Goal: Information Seeking & Learning: Learn about a topic

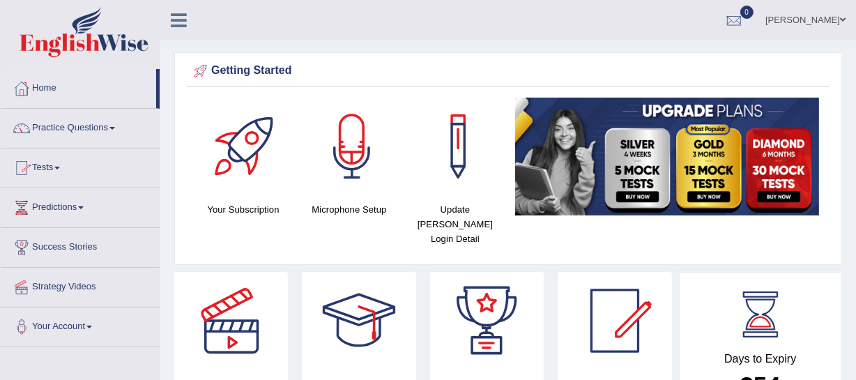
click at [98, 126] on link "Practice Questions" at bounding box center [80, 126] width 159 height 35
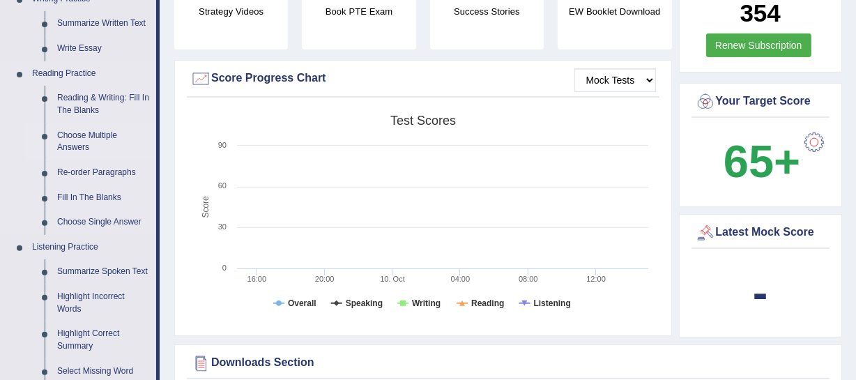
scroll to position [380, 0]
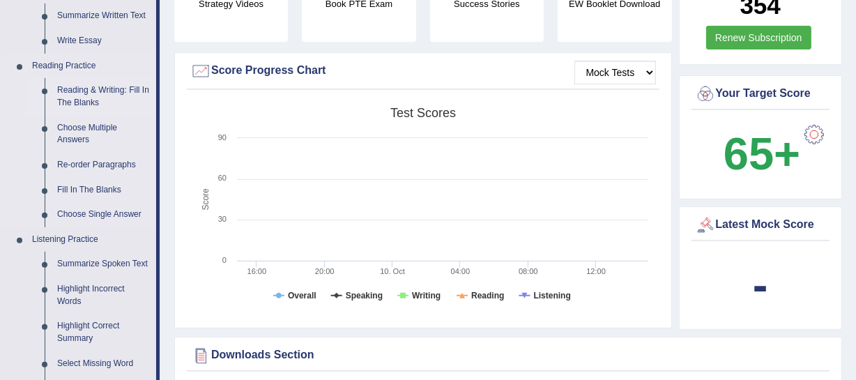
click at [70, 99] on link "Reading & Writing: Fill In The Blanks" at bounding box center [103, 96] width 105 height 37
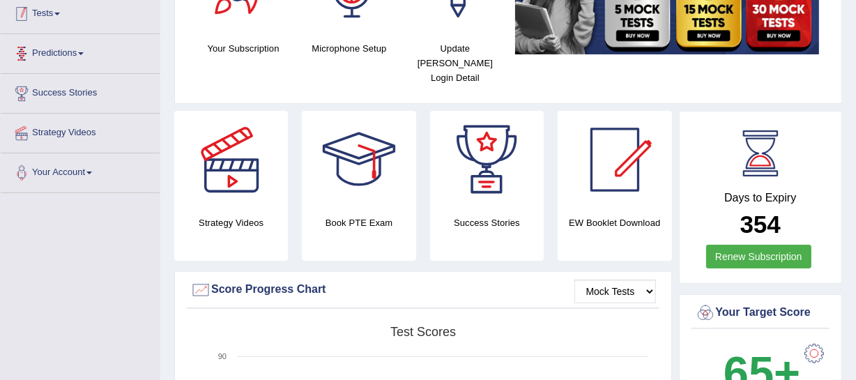
scroll to position [215, 0]
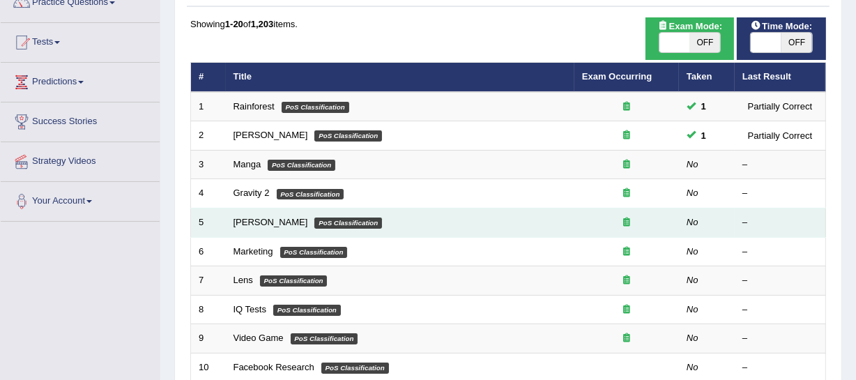
scroll to position [126, 0]
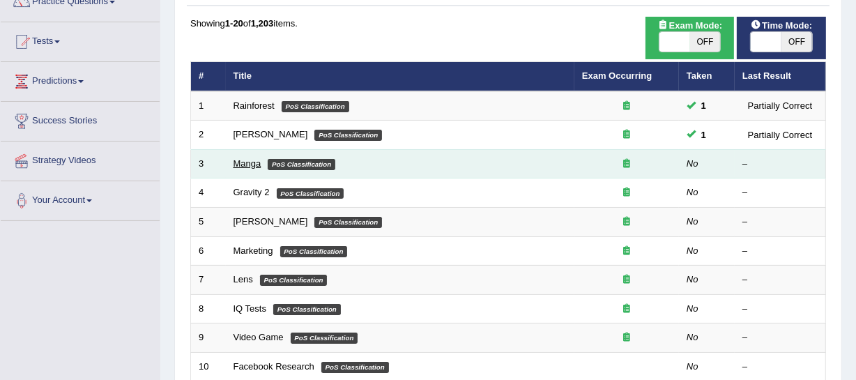
click at [247, 160] on link "Manga" at bounding box center [247, 163] width 28 height 10
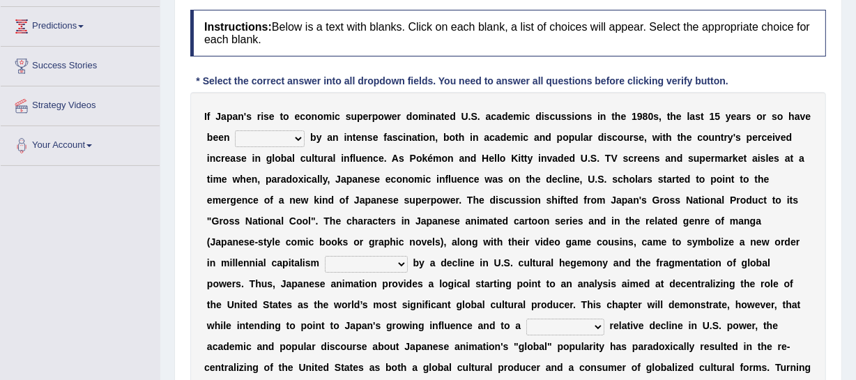
scroll to position [162, 0]
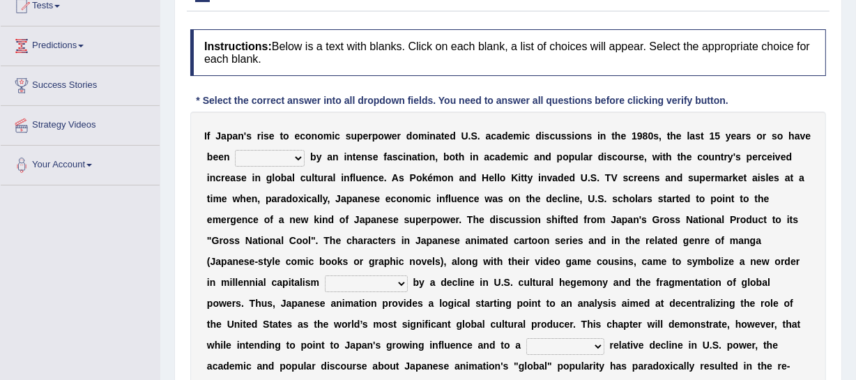
click at [272, 155] on select "marked dedicated made inspired" at bounding box center [270, 158] width 70 height 17
select select "made"
click at [235, 150] on select "marked dedicated made inspired" at bounding box center [270, 158] width 70 height 17
click at [300, 153] on select "marked dedicated made inspired" at bounding box center [270, 158] width 70 height 17
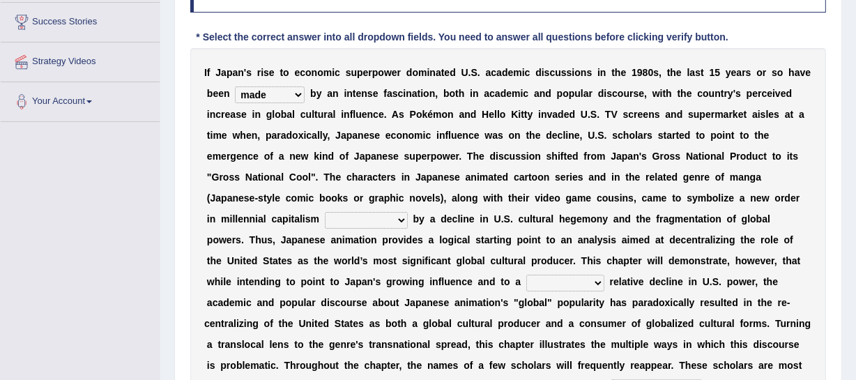
scroll to position [289, 0]
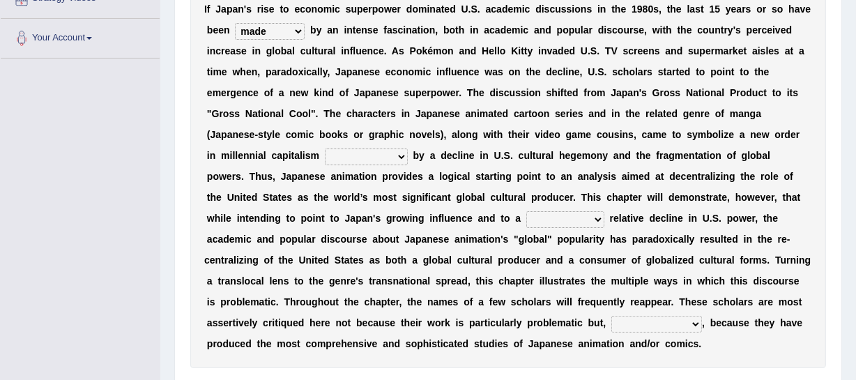
click at [380, 159] on select "pocessed characterized opposed tangled" at bounding box center [366, 156] width 83 height 17
select select "opposed"
click at [325, 148] on select "pocessed characterized opposed tangled" at bounding box center [366, 156] width 83 height 17
click at [755, 197] on b "e" at bounding box center [758, 197] width 6 height 11
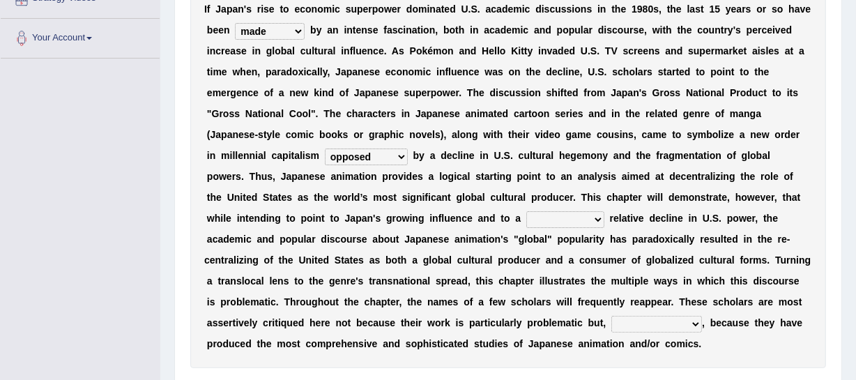
drag, startPoint x: 687, startPoint y: 199, endPoint x: 746, endPoint y: 215, distance: 60.7
click at [730, 223] on div "I f J a p a n ' s r i s e t o e c o n o m i c s u p e r p o w e r d o m i n a t…" at bounding box center [508, 176] width 636 height 383
click at [537, 218] on select "concomitant discrete proportional legitimate" at bounding box center [565, 219] width 78 height 17
select select "legitimate"
click at [526, 211] on select "concomitant discrete proportional legitimate" at bounding box center [565, 219] width 78 height 17
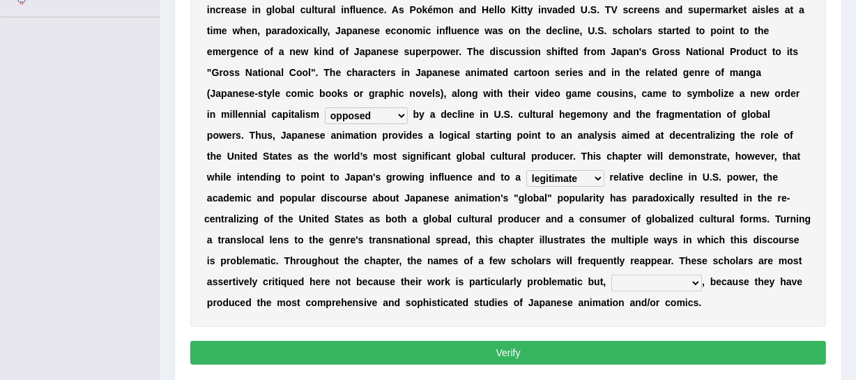
scroll to position [352, 0]
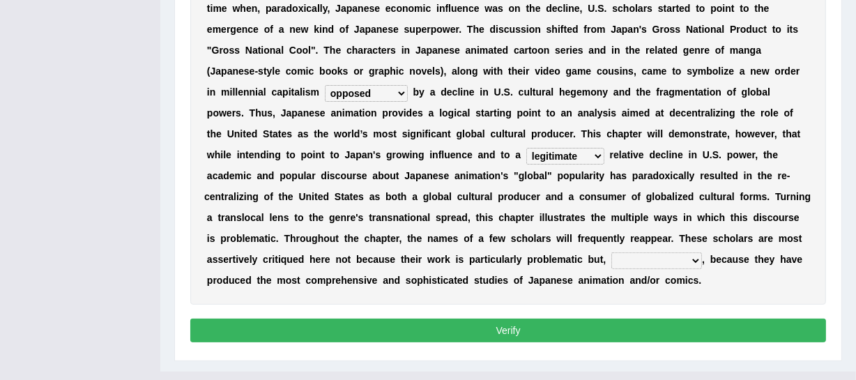
click at [631, 264] on select "however on the contrary in addition on the whole" at bounding box center [656, 260] width 91 height 17
select select "in addition"
click at [611, 252] on select "however on the contrary in addition on the whole" at bounding box center [656, 260] width 91 height 17
click at [514, 331] on button "Verify" at bounding box center [508, 330] width 636 height 24
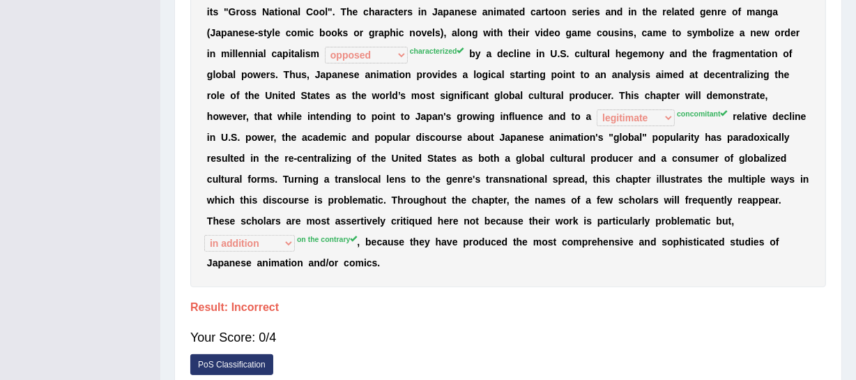
scroll to position [368, 0]
click at [371, 65] on div "I f J a p a n ' s r i s e t o e c o n o m i c s u p e r p o w e r d o m i n a t…" at bounding box center [508, 86] width 636 height 404
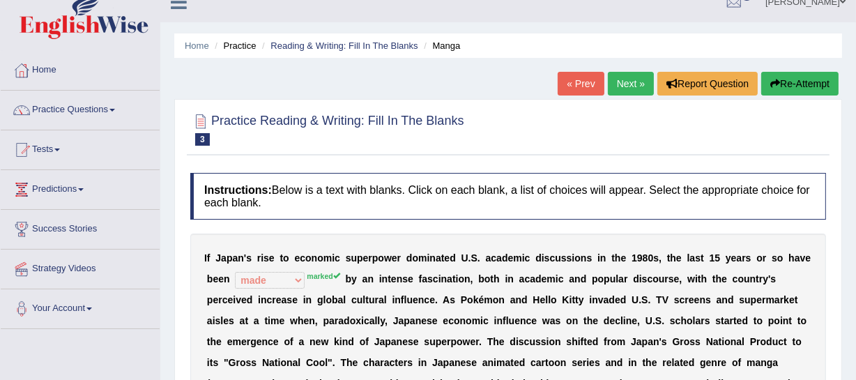
scroll to position [0, 0]
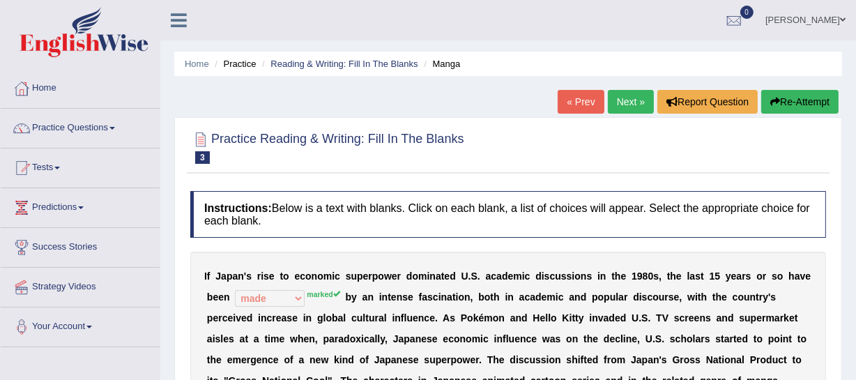
click at [627, 102] on link "Next »" at bounding box center [631, 102] width 46 height 24
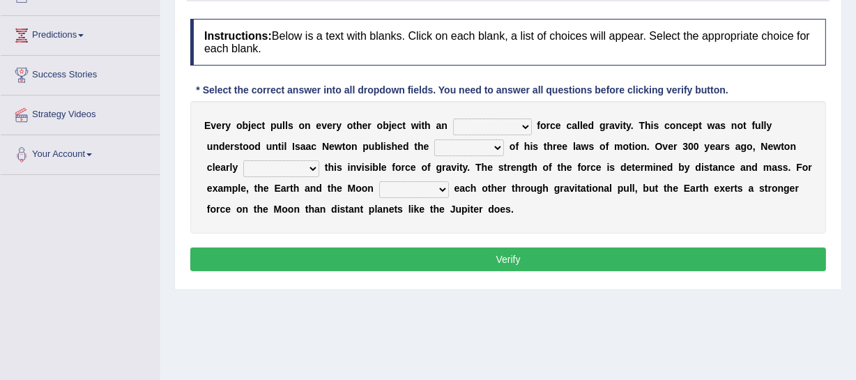
scroll to position [190, 0]
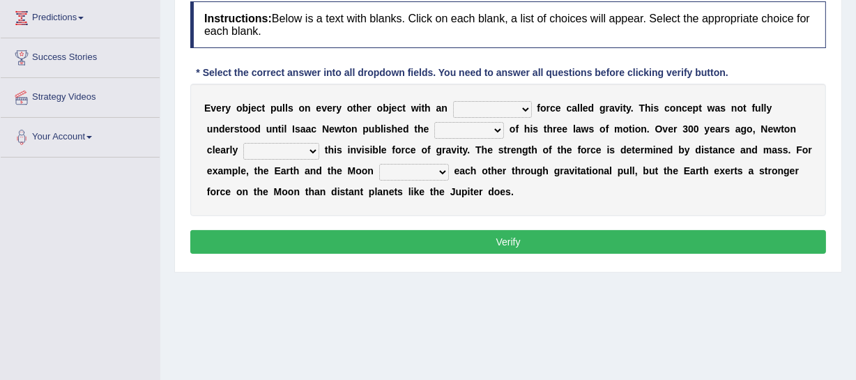
click at [492, 109] on select "invisible unknown unbelievable inconsistent" at bounding box center [492, 109] width 79 height 17
select select "invisible"
click at [453, 101] on select "invisible unknown unbelievable inconsistent" at bounding box center [492, 109] width 79 height 17
click at [466, 126] on select "concept theory method argument" at bounding box center [469, 130] width 70 height 17
select select "theory"
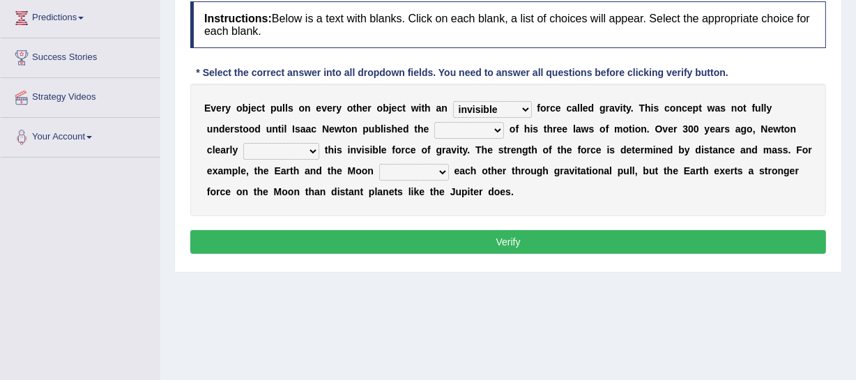
click at [434, 122] on select "concept theory method argument" at bounding box center [469, 130] width 70 height 17
click at [303, 151] on select "explained undermined overturned realized" at bounding box center [281, 151] width 76 height 17
select select "realized"
click at [243, 143] on select "explained undermined overturned realized" at bounding box center [281, 151] width 76 height 17
click at [432, 171] on select "affect spin evade span" at bounding box center [414, 172] width 70 height 17
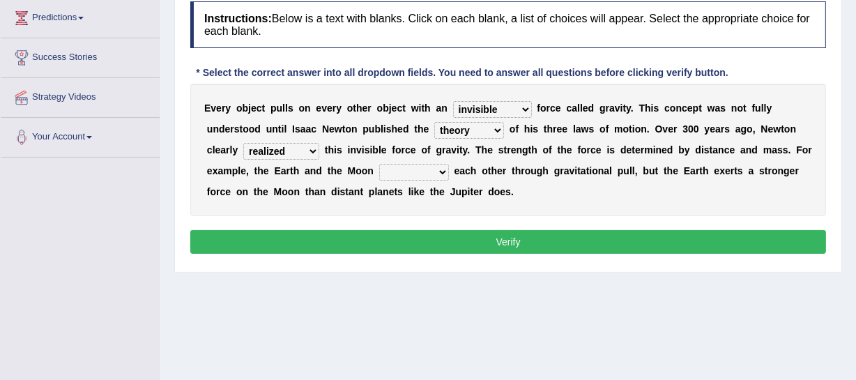
select select "span"
click at [379, 164] on select "affect spin evade span" at bounding box center [414, 172] width 70 height 17
click at [410, 240] on button "Verify" at bounding box center [508, 242] width 636 height 24
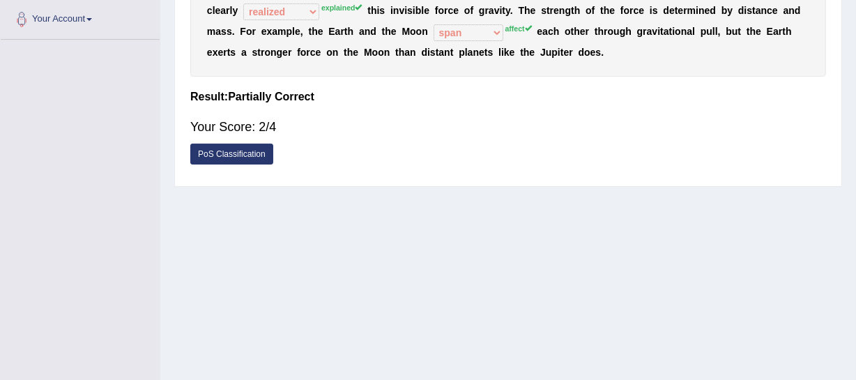
scroll to position [316, 0]
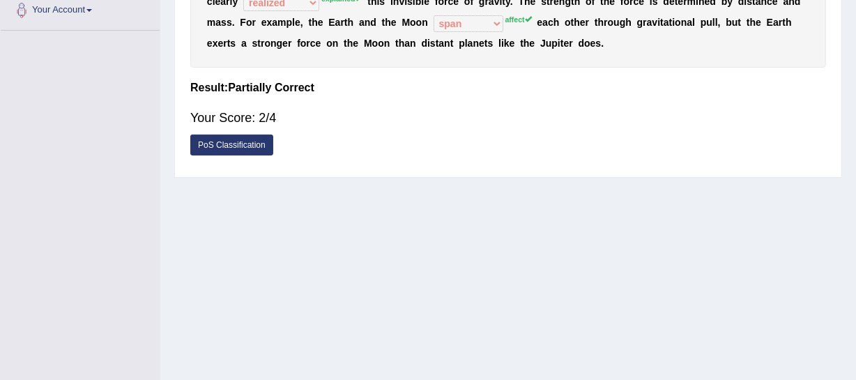
drag, startPoint x: 604, startPoint y: 1, endPoint x: 314, endPoint y: 164, distance: 332.6
click at [314, 164] on div "Instructions: Below is a text with blanks. Click on each blank, a list of choic…" at bounding box center [508, 19] width 643 height 302
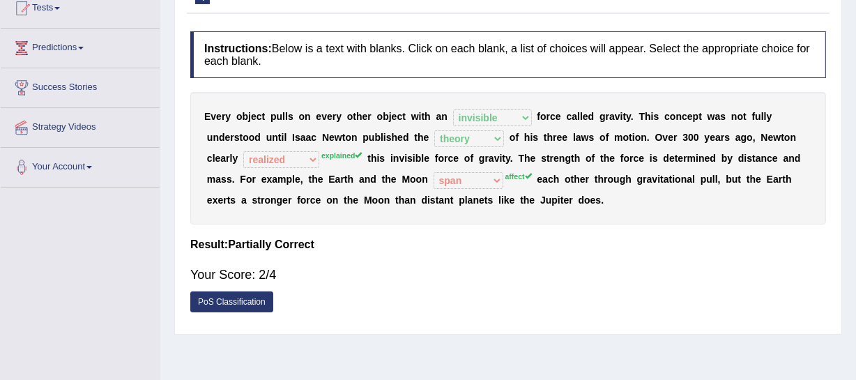
scroll to position [63, 0]
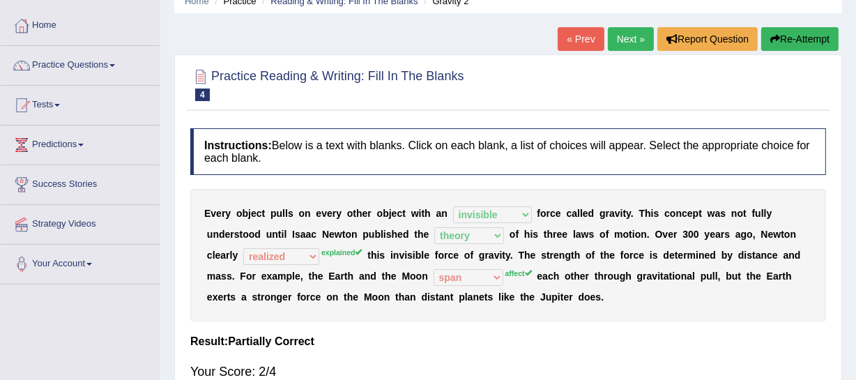
click at [624, 41] on link "Next »" at bounding box center [631, 39] width 46 height 24
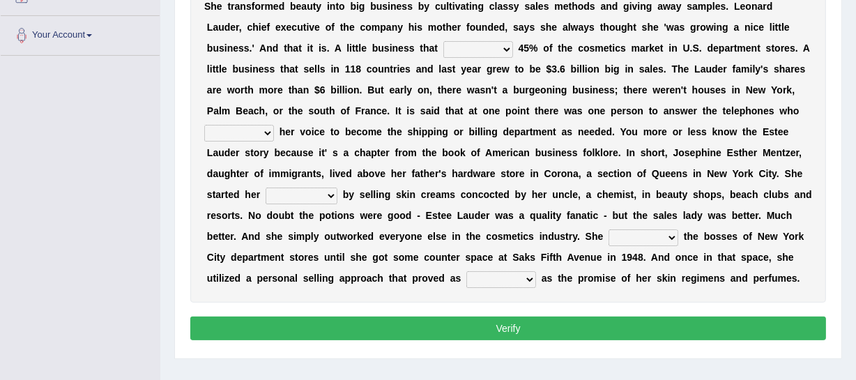
scroll to position [228, 0]
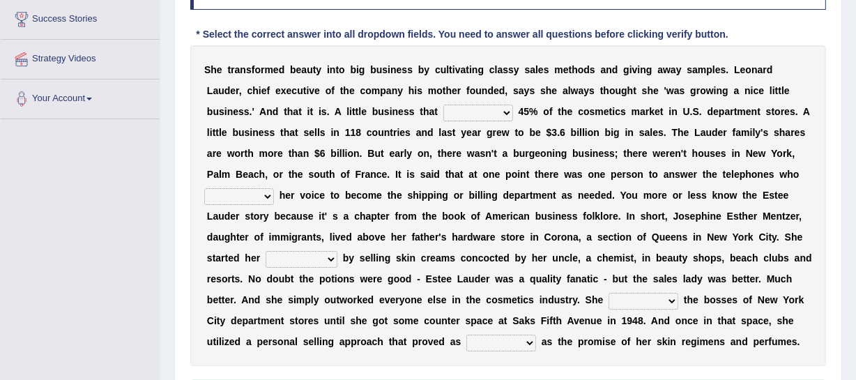
click at [460, 109] on select "has controls makes maintains" at bounding box center [478, 113] width 70 height 17
select select "makes"
click at [443, 105] on select "has controls makes maintains" at bounding box center [478, 113] width 70 height 17
drag, startPoint x: 369, startPoint y: 148, endPoint x: 391, endPoint y: 166, distance: 28.2
click at [391, 166] on div "S h e t r a n s f o r m e d b e a u t y i n t o b i g b u s i n e s s b y c u l…" at bounding box center [508, 205] width 636 height 321
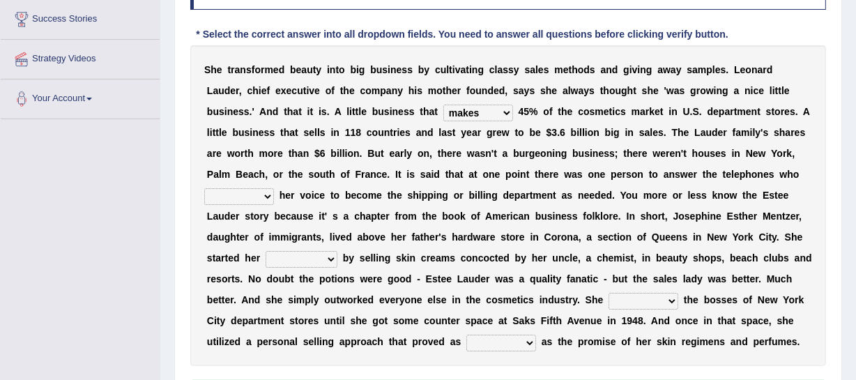
click at [369, 153] on b "B" at bounding box center [370, 153] width 7 height 11
click at [258, 199] on select "switched changed raised used" at bounding box center [239, 196] width 70 height 17
select select "raised"
click at [204, 188] on select "switched changed raised used" at bounding box center [239, 196] width 70 height 17
click at [307, 265] on select "job institute companion enterprise" at bounding box center [302, 259] width 72 height 17
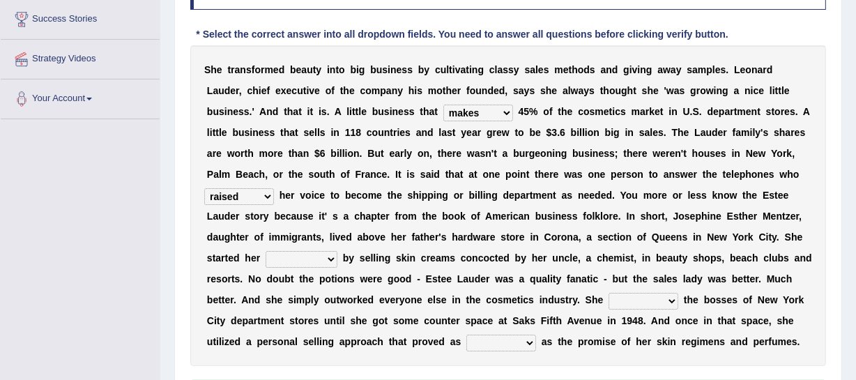
click at [231, 279] on b "t" at bounding box center [232, 278] width 3 height 11
click at [273, 258] on select "job institute companion enterprise" at bounding box center [302, 259] width 72 height 17
select select "enterprise"
click at [266, 251] on select "job institute companion enterprise" at bounding box center [302, 259] width 72 height 17
click at [607, 294] on b at bounding box center [606, 299] width 6 height 11
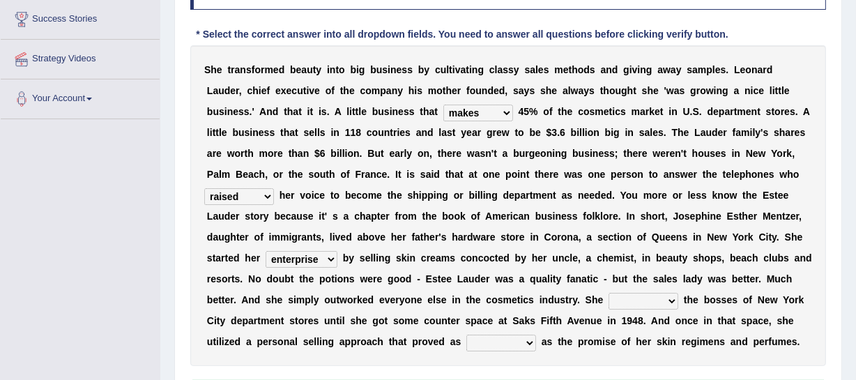
click at [618, 296] on select "stated bridged stalked heaved" at bounding box center [643, 301] width 70 height 17
select select "stalked"
click at [608, 293] on select "stated bridged stalked heaved" at bounding box center [643, 301] width 70 height 17
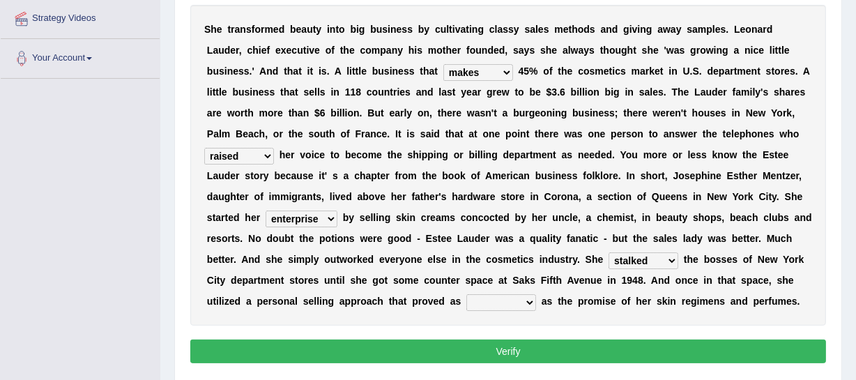
scroll to position [291, 0]
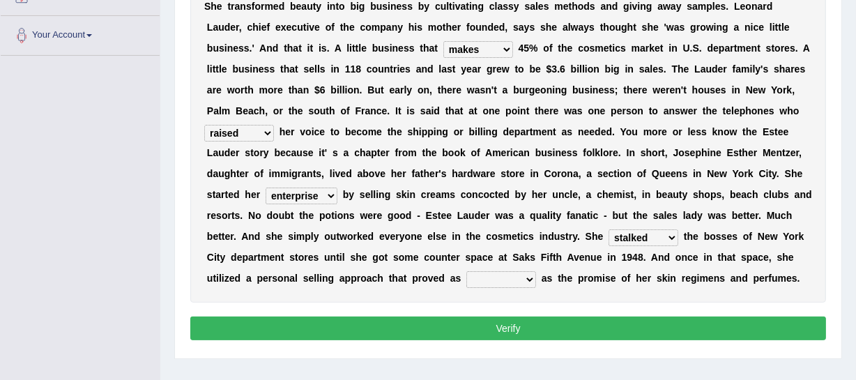
click at [504, 263] on div "S h e t r a n s f o r m e d b e a u t y i n t o b i g b u s i n e s s b y c u l…" at bounding box center [508, 142] width 636 height 321
click at [509, 274] on select "potent ruthless potential expensive" at bounding box center [501, 279] width 70 height 17
select select "ruthless"
click at [466, 271] on select "potent ruthless potential expensive" at bounding box center [501, 279] width 70 height 17
click at [520, 323] on button "Verify" at bounding box center [508, 328] width 636 height 24
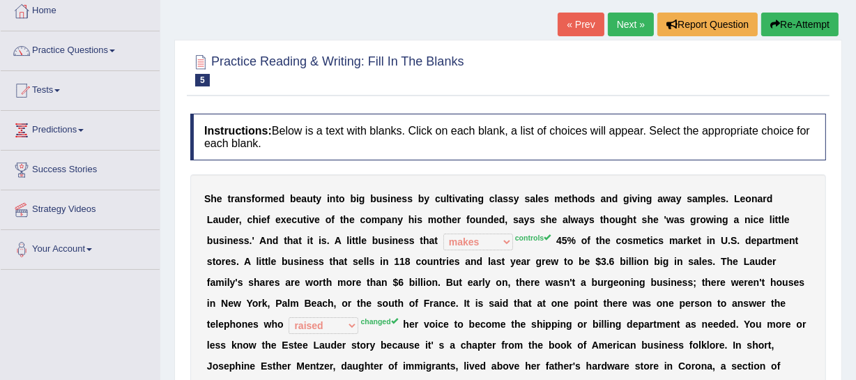
scroll to position [0, 0]
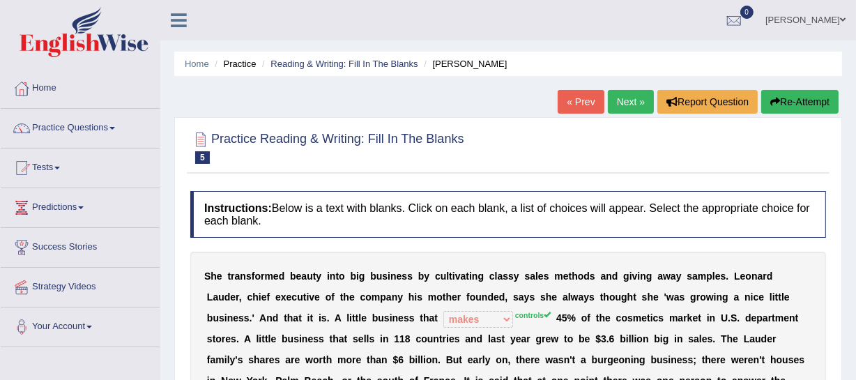
click at [637, 100] on link "Next »" at bounding box center [631, 102] width 46 height 24
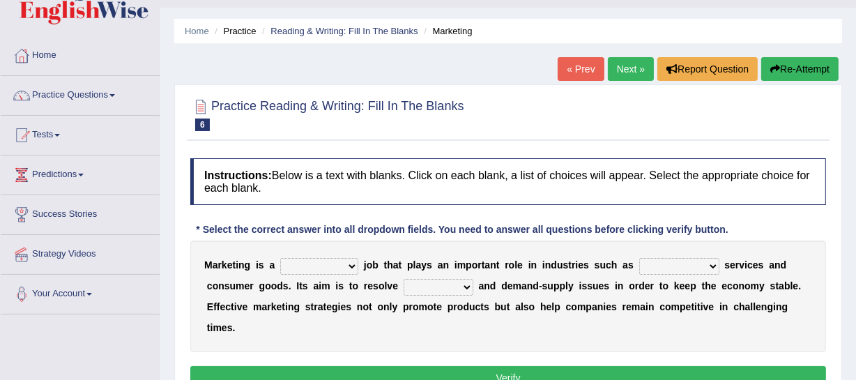
scroll to position [126, 0]
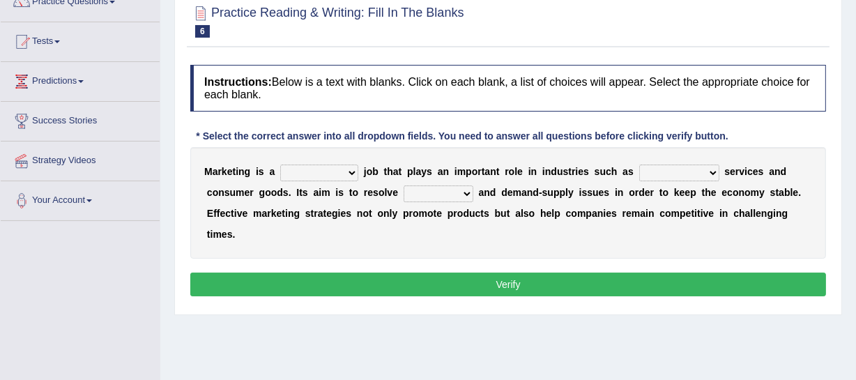
click at [315, 164] on select "professional flexible parochial descriptive" at bounding box center [319, 172] width 78 height 17
select select "descriptive"
click at [280, 164] on select "professional flexible parochial descriptive" at bounding box center [319, 172] width 78 height 17
click at [675, 170] on select "civil financial conventional foremost" at bounding box center [679, 172] width 80 height 17
click at [639, 164] on select "civil financial conventional foremost" at bounding box center [679, 172] width 80 height 17
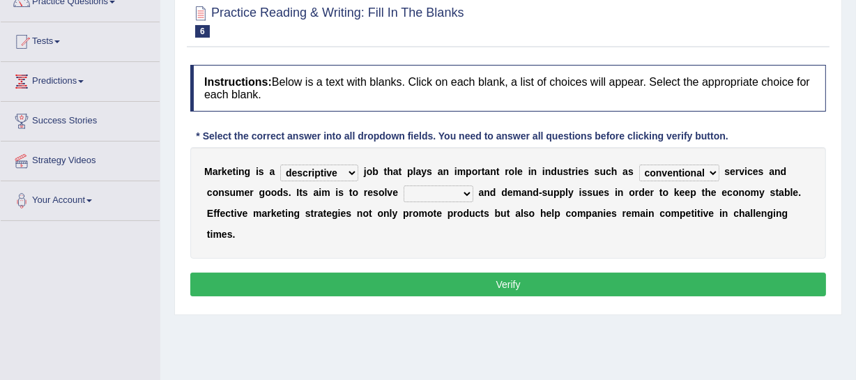
click at [657, 176] on select "civil financial conventional foremost" at bounding box center [679, 172] width 80 height 17
select select "foremost"
click at [639, 164] on select "civil financial conventional foremost" at bounding box center [679, 172] width 80 height 17
click at [466, 193] on select "imbalance excess symmetry budget" at bounding box center [439, 193] width 70 height 17
select select "imbalance"
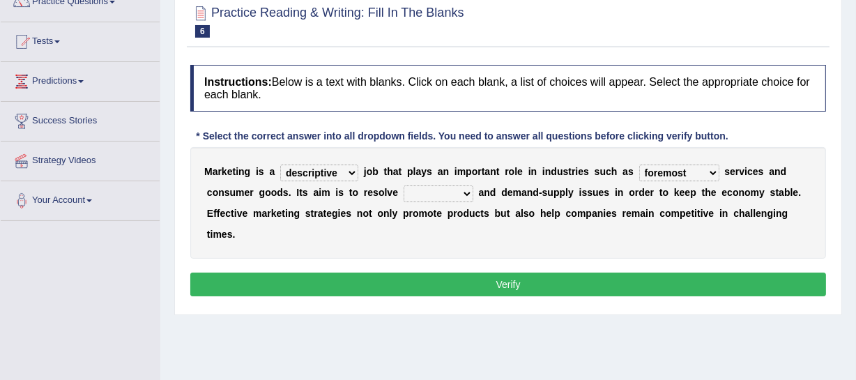
click at [404, 185] on select "imbalance excess symmetry budget" at bounding box center [439, 193] width 70 height 17
click at [450, 292] on button "Verify" at bounding box center [508, 284] width 636 height 24
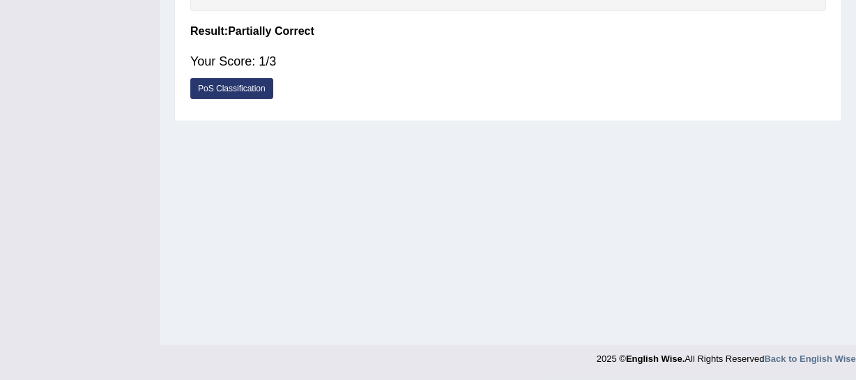
scroll to position [0, 0]
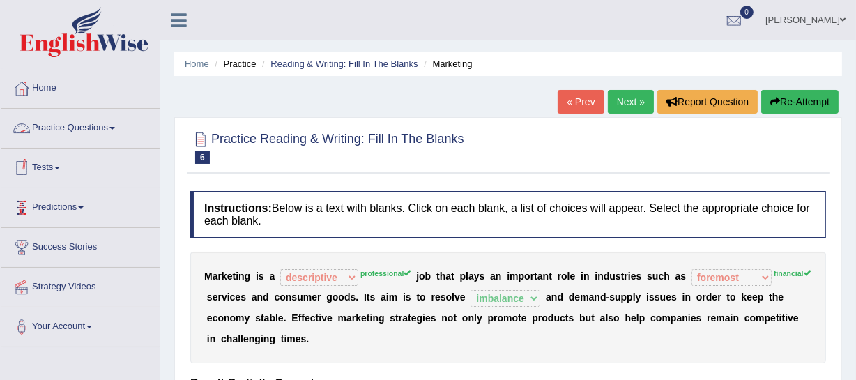
click at [102, 125] on link "Practice Questions" at bounding box center [80, 126] width 159 height 35
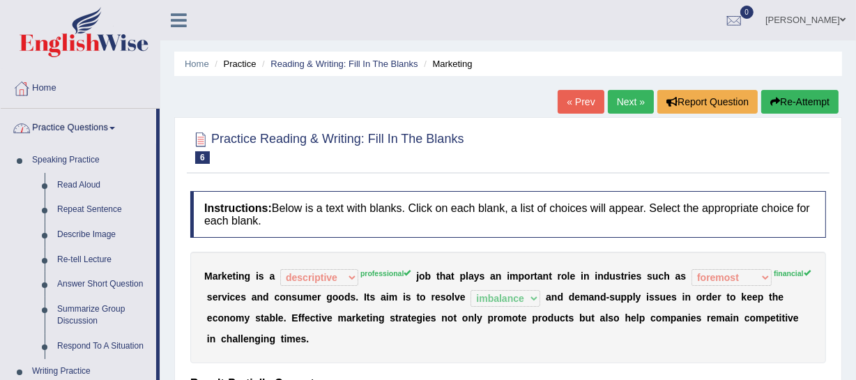
click at [95, 123] on link "Practice Questions" at bounding box center [78, 126] width 155 height 35
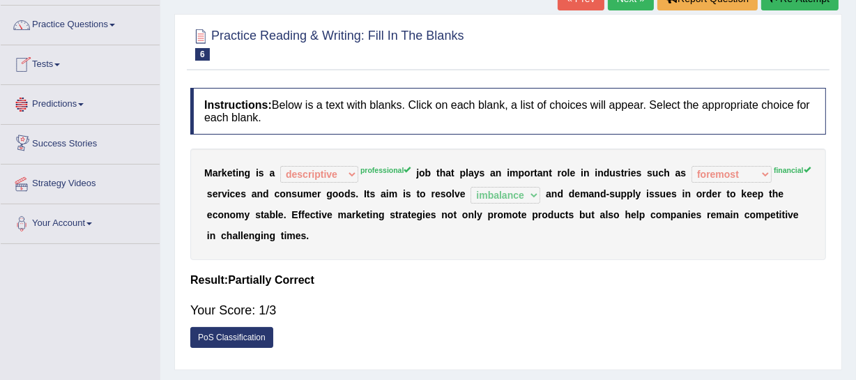
scroll to position [63, 0]
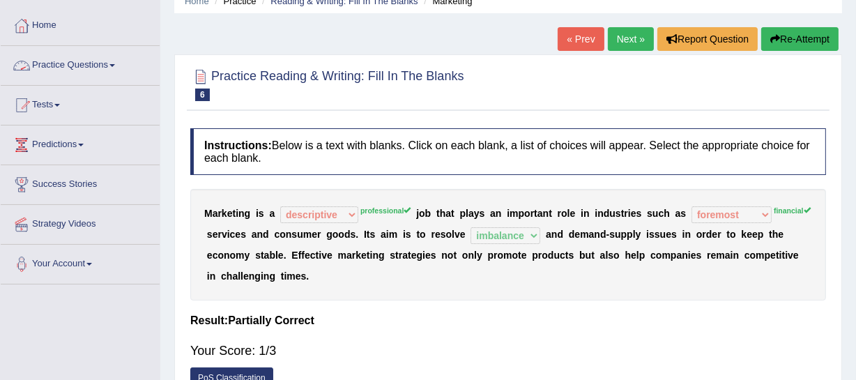
click at [109, 64] on link "Practice Questions" at bounding box center [80, 63] width 159 height 35
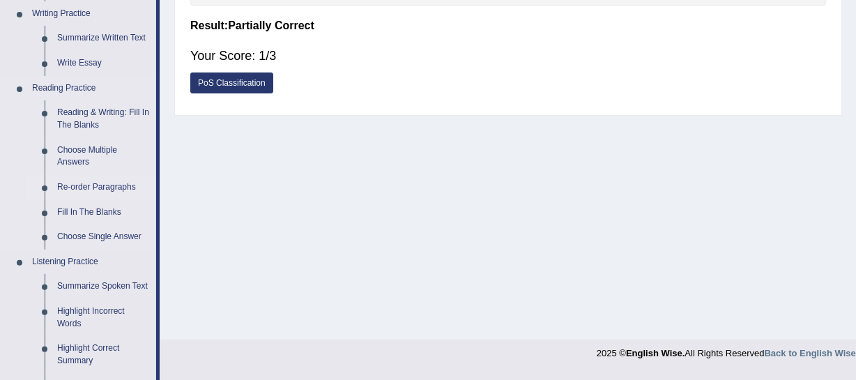
scroll to position [380, 0]
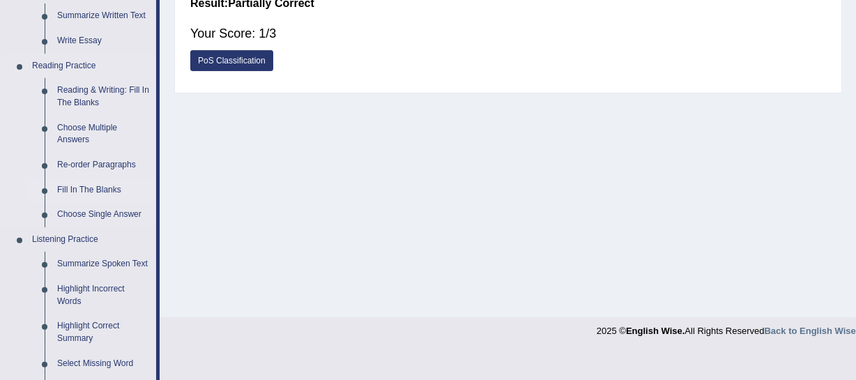
click at [83, 194] on link "Fill In The Blanks" at bounding box center [103, 190] width 105 height 25
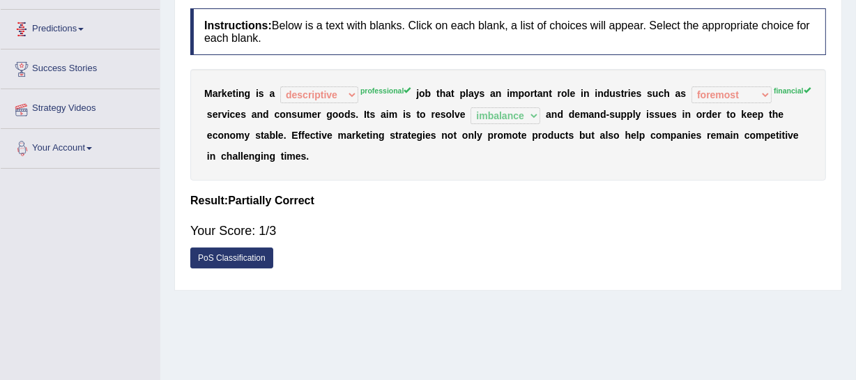
scroll to position [254, 0]
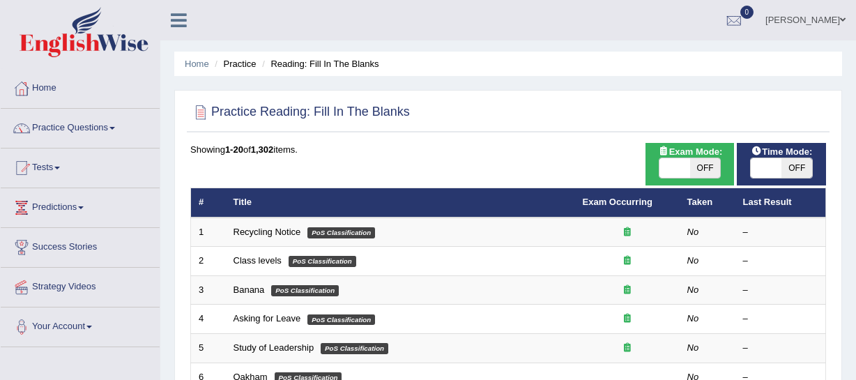
scroll to position [126, 0]
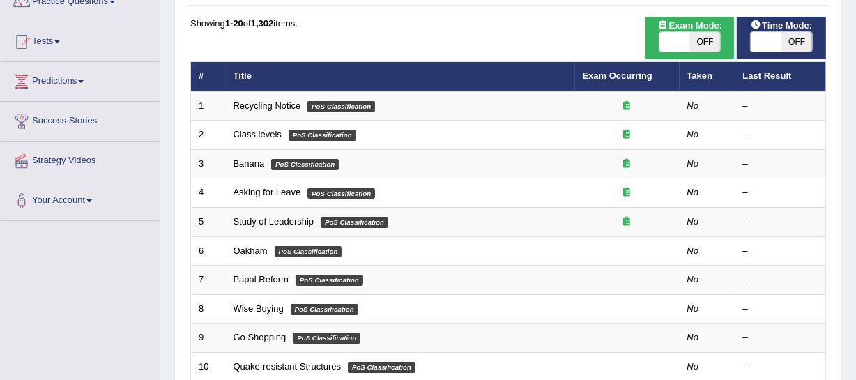
click at [283, 107] on link "Recycling Notice" at bounding box center [267, 105] width 68 height 10
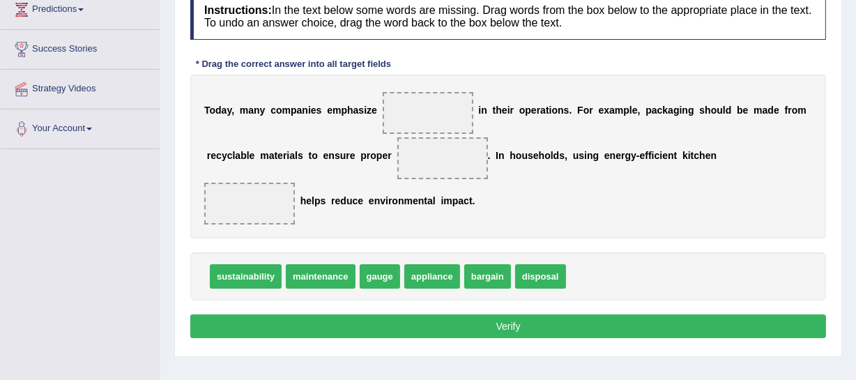
scroll to position [190, 0]
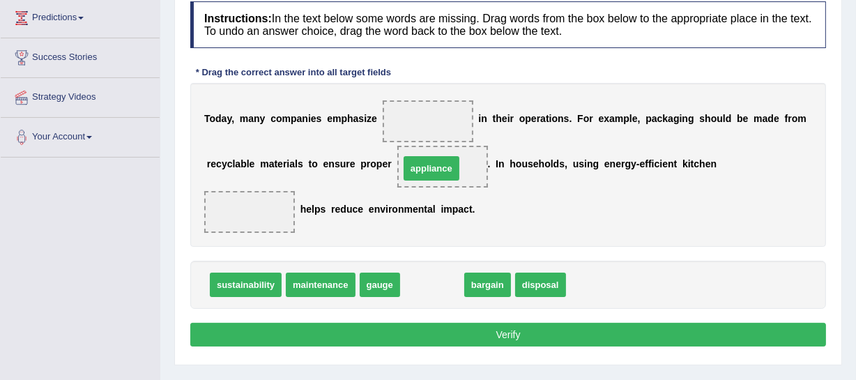
drag, startPoint x: 412, startPoint y: 287, endPoint x: 411, endPoint y: 171, distance: 116.4
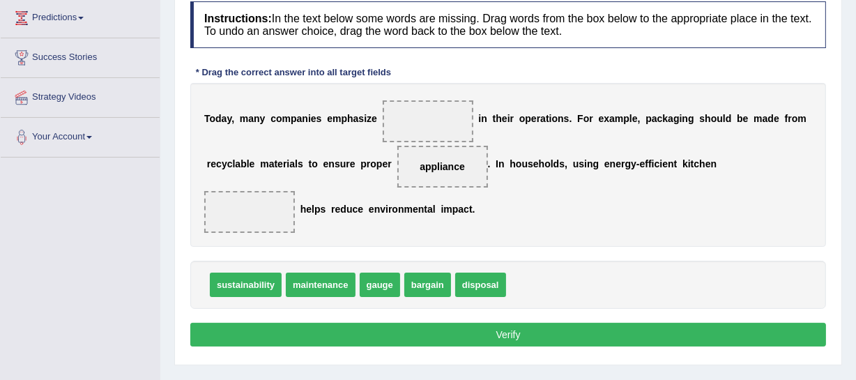
click at [519, 160] on b "o" at bounding box center [519, 163] width 6 height 11
drag, startPoint x: 507, startPoint y: 163, endPoint x: 546, endPoint y: 179, distance: 42.8
click at [546, 179] on div "T o d a y , m a n y c o m p a n i e s e m p h a s i z e i n t h e i r o p e r a…" at bounding box center [508, 165] width 636 height 164
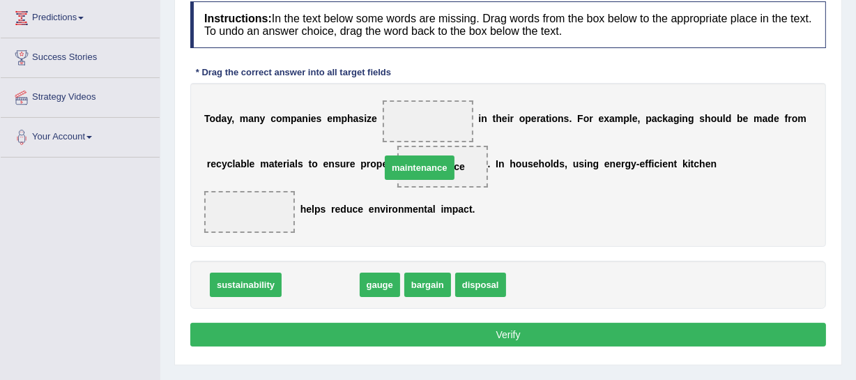
drag, startPoint x: 306, startPoint y: 288, endPoint x: 405, endPoint y: 171, distance: 153.3
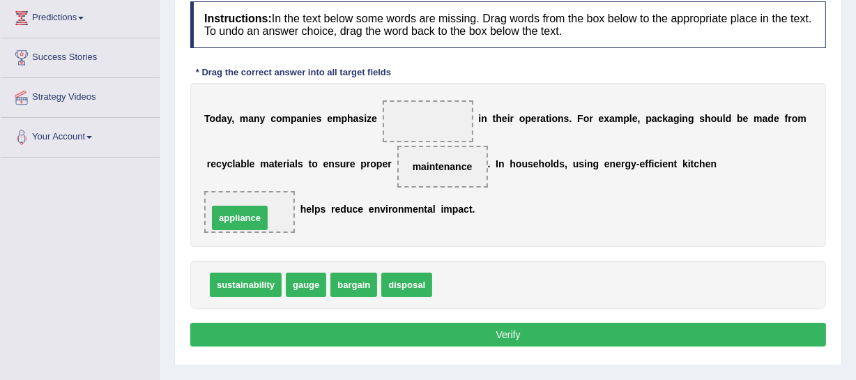
drag, startPoint x: 448, startPoint y: 282, endPoint x: 224, endPoint y: 216, distance: 234.0
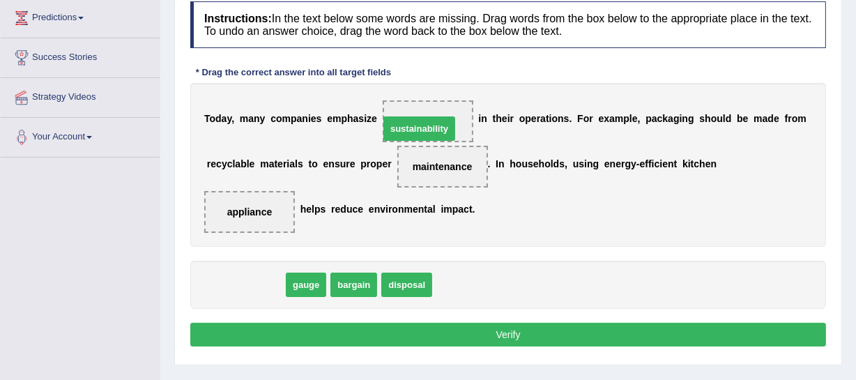
drag, startPoint x: 267, startPoint y: 284, endPoint x: 440, endPoint y: 127, distance: 233.9
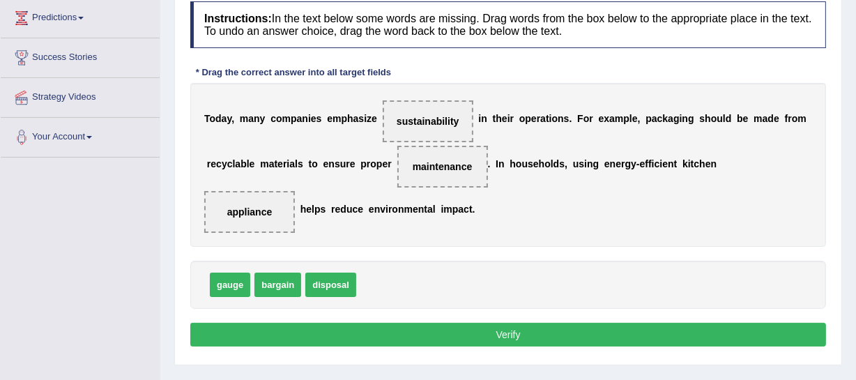
click at [490, 325] on button "Verify" at bounding box center [508, 335] width 636 height 24
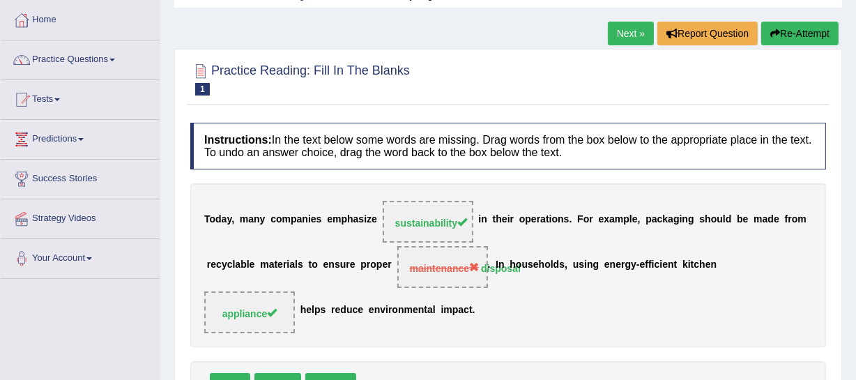
scroll to position [63, 0]
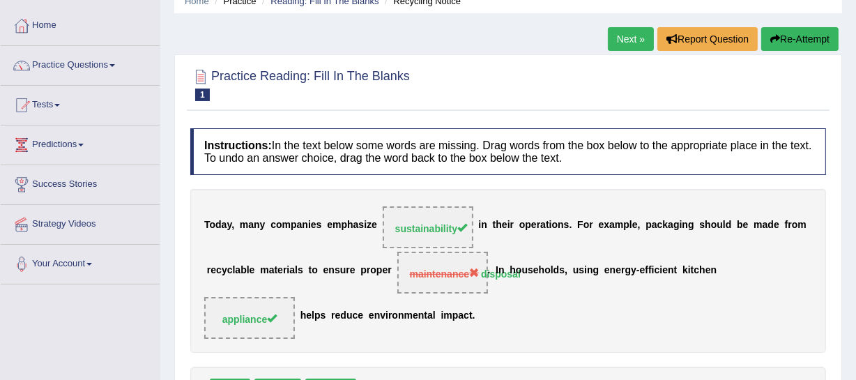
click at [628, 43] on link "Next »" at bounding box center [631, 39] width 46 height 24
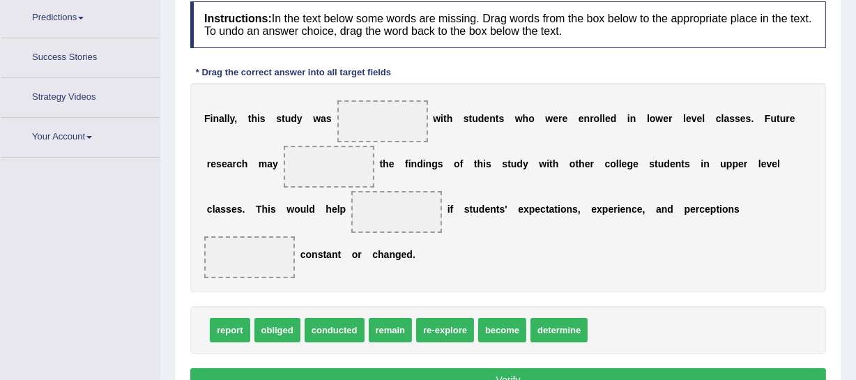
scroll to position [213, 0]
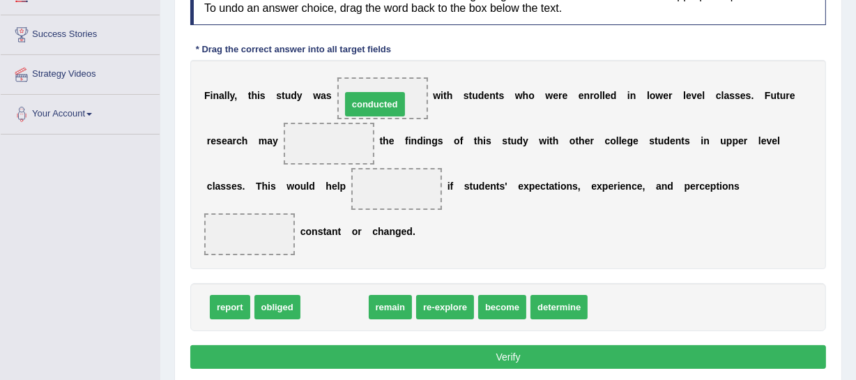
drag, startPoint x: 321, startPoint y: 311, endPoint x: 362, endPoint y: 108, distance: 206.8
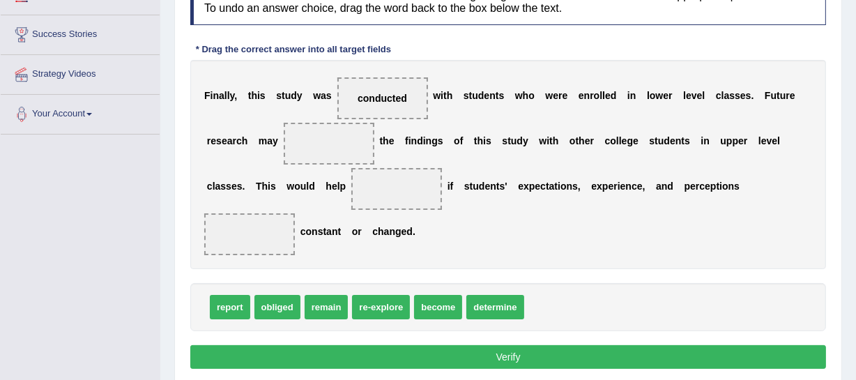
click at [376, 312] on span "re-explore" at bounding box center [381, 307] width 58 height 24
drag, startPoint x: 427, startPoint y: 308, endPoint x: 237, endPoint y: 237, distance: 203.1
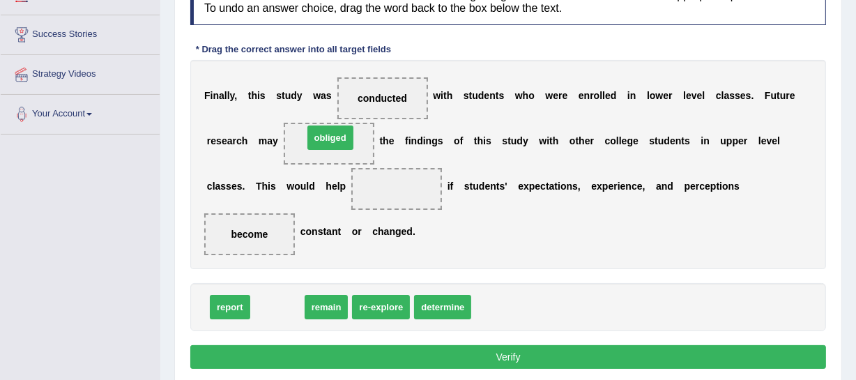
drag, startPoint x: 284, startPoint y: 307, endPoint x: 337, endPoint y: 138, distance: 176.8
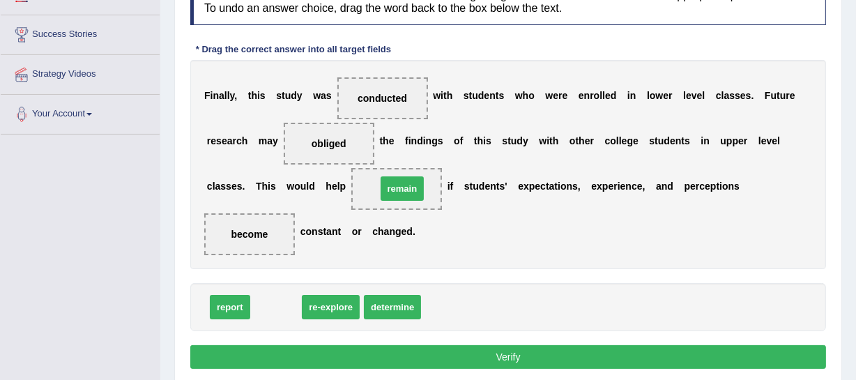
drag, startPoint x: 272, startPoint y: 310, endPoint x: 398, endPoint y: 192, distance: 173.1
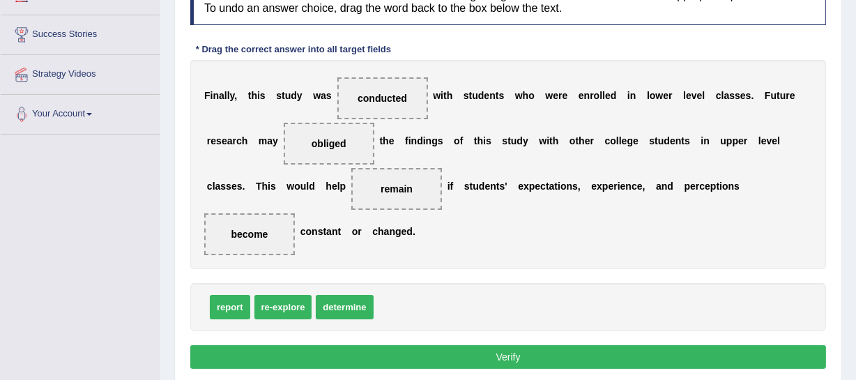
click at [455, 351] on button "Verify" at bounding box center [508, 357] width 636 height 24
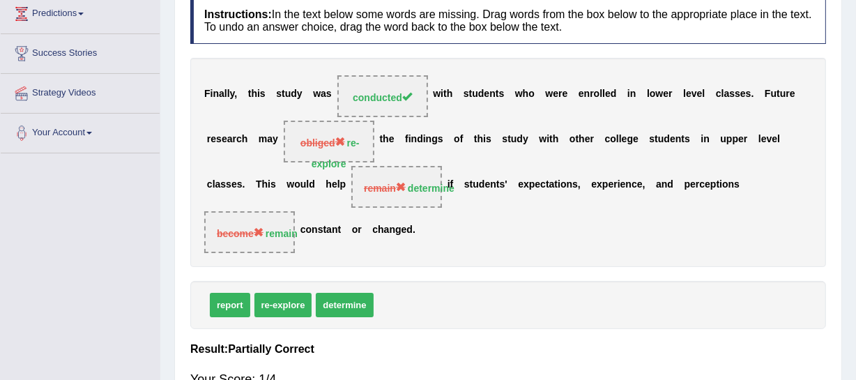
scroll to position [0, 0]
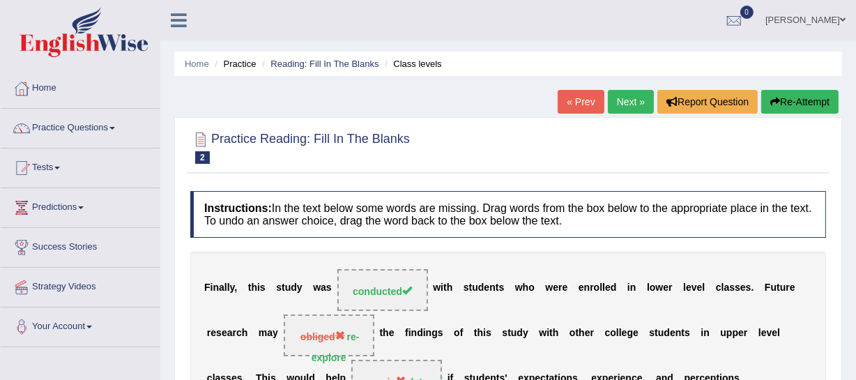
click at [620, 100] on link "Next »" at bounding box center [631, 102] width 46 height 24
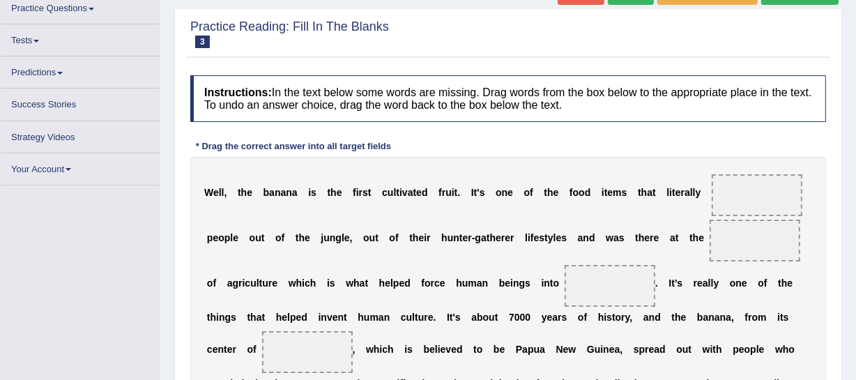
scroll to position [109, 0]
click at [746, 198] on span at bounding box center [757, 195] width 91 height 42
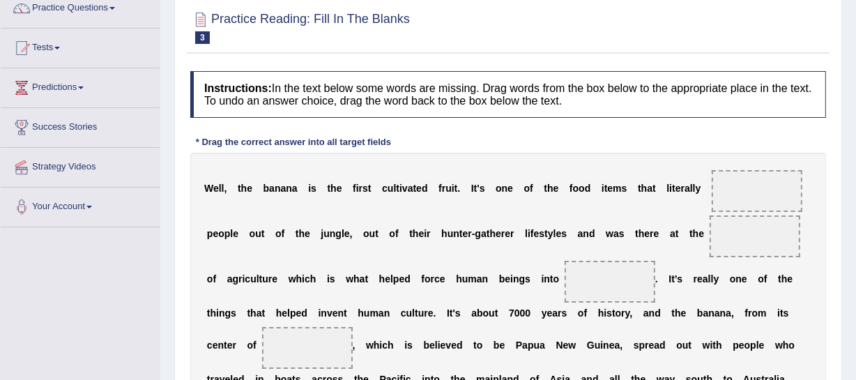
click at [746, 198] on span at bounding box center [757, 191] width 91 height 42
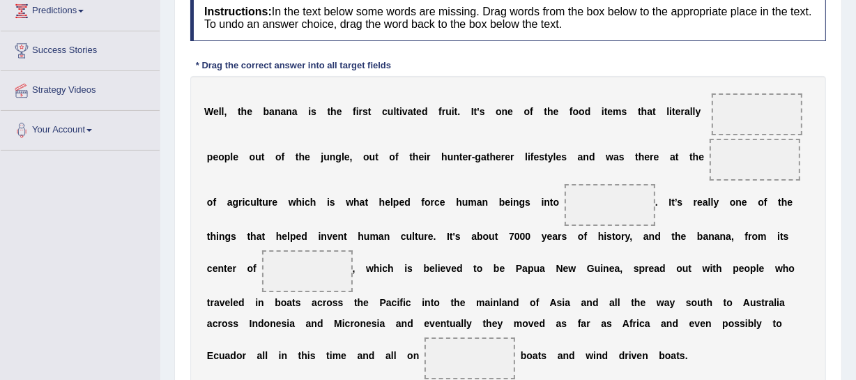
scroll to position [197, 0]
click at [5, 238] on div "Toggle navigation Home Practice Questions Speaking Practice Read Aloud Repeat S…" at bounding box center [428, 176] width 856 height 746
click at [5, 237] on div "Toggle navigation Home Practice Questions Speaking Practice Read Aloud Repeat S…" at bounding box center [428, 176] width 856 height 746
